Goal: Information Seeking & Learning: Learn about a topic

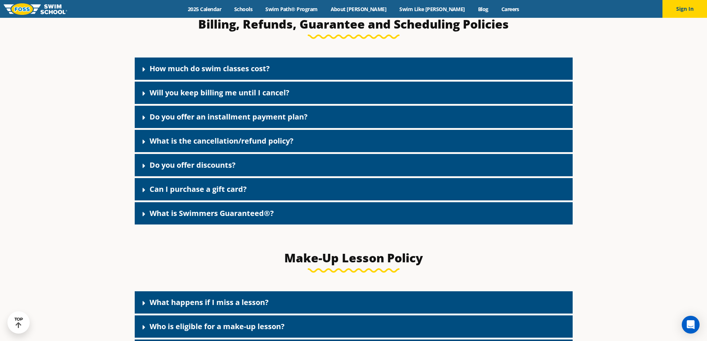
click at [301, 140] on div "What is the cancellation/refund policy?" at bounding box center [354, 141] width 438 height 22
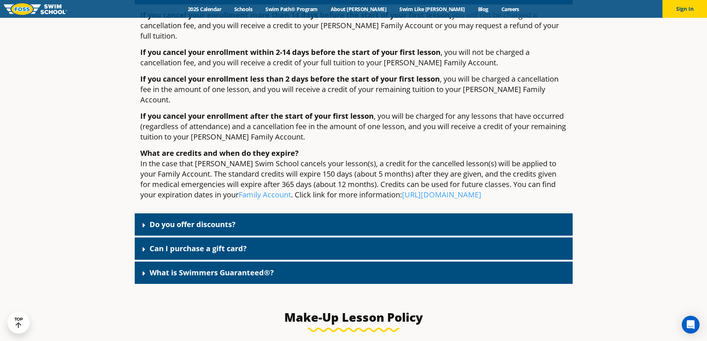
scroll to position [801, 0]
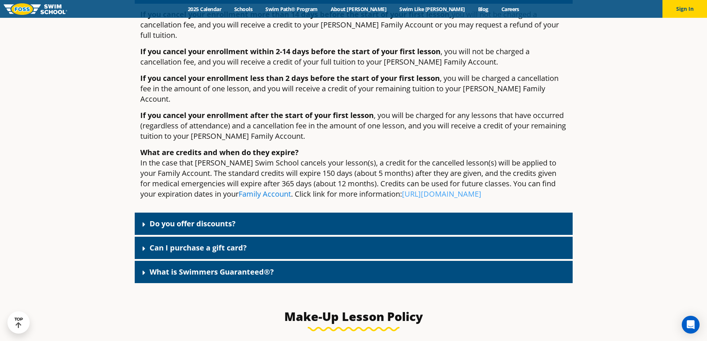
click at [255, 189] on link "Family Account" at bounding box center [265, 194] width 52 height 10
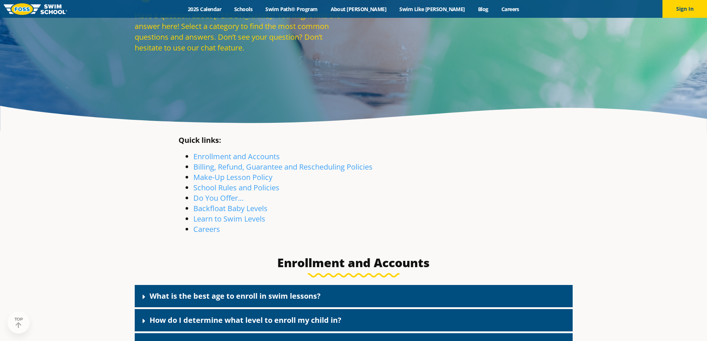
scroll to position [111, 0]
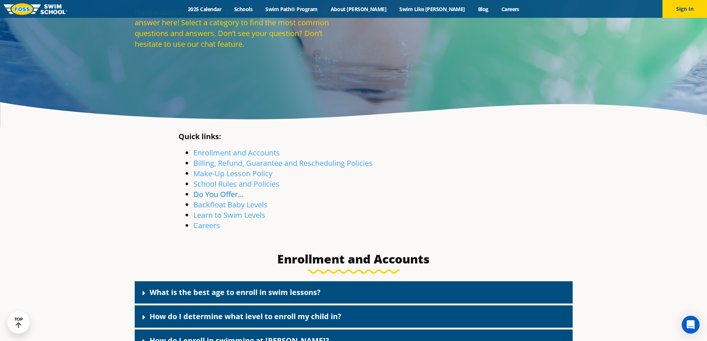
click at [201, 194] on link "Do You Offer…" at bounding box center [218, 194] width 50 height 10
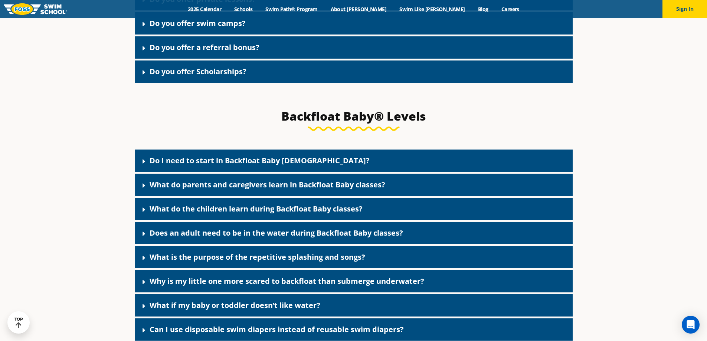
scroll to position [1586, 0]
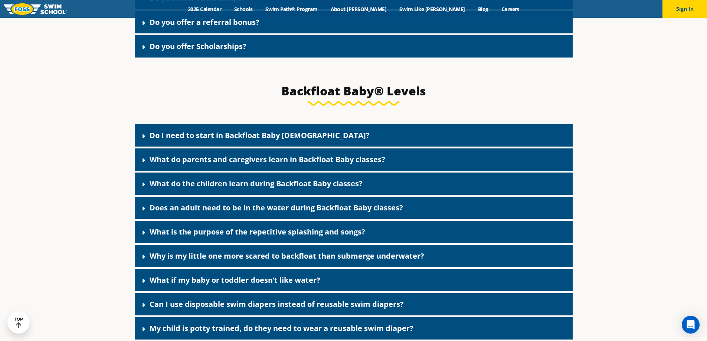
click at [150, 285] on link "What if my baby or toddler doesn’t like water?" at bounding box center [235, 280] width 171 height 10
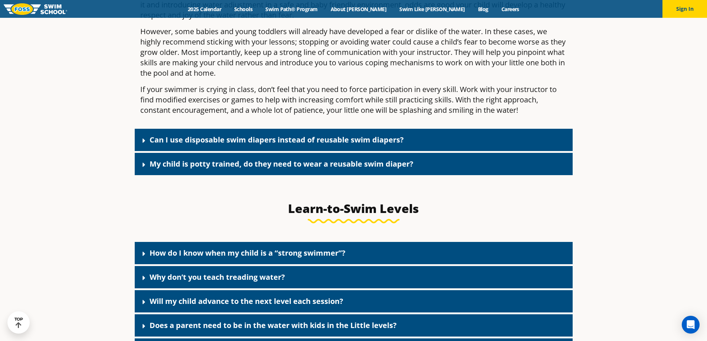
scroll to position [1920, 0]
